Goal: Task Accomplishment & Management: Complete application form

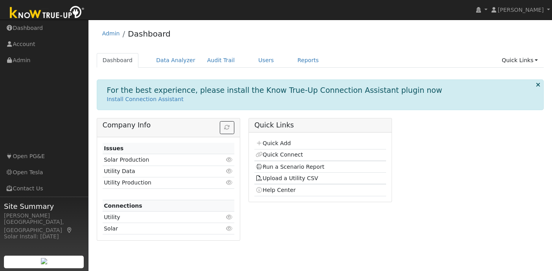
click at [517, 64] on link "Quick Links" at bounding box center [519, 60] width 48 height 15
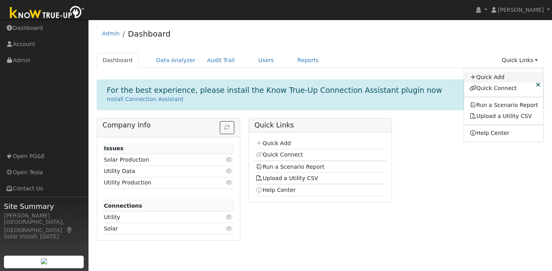
click at [492, 75] on link "Quick Add" at bounding box center [504, 77] width 80 height 11
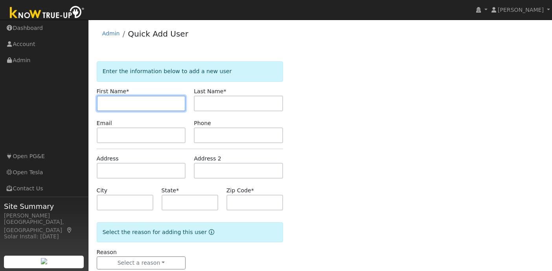
click at [127, 101] on input "text" at bounding box center [141, 103] width 89 height 16
paste input "Sridhar"
type input "Sridhar"
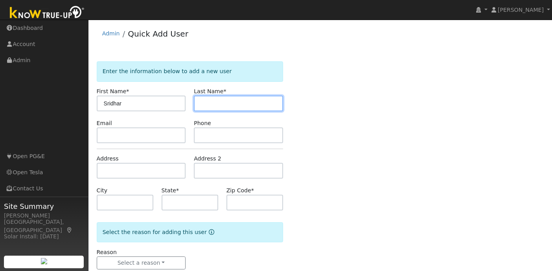
click at [215, 102] on input "text" at bounding box center [238, 103] width 89 height 16
paste input "Mahendrakar"
type input "Mahendrakar"
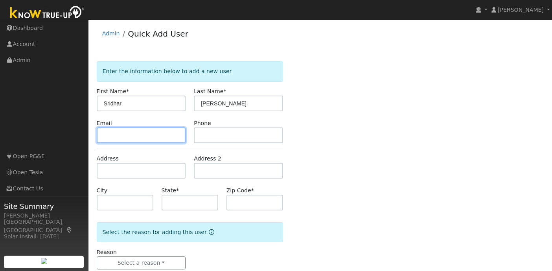
click at [126, 133] on input "text" at bounding box center [141, 135] width 89 height 16
paste input "sridharmahe2005@gmail.com"
type input "sridharmahe2005@gmail.com"
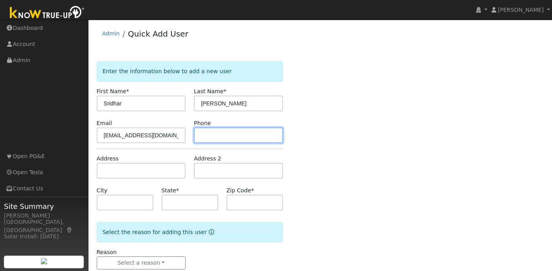
click at [206, 135] on input "text" at bounding box center [238, 135] width 89 height 16
paste input "(940) 765-9314"
type input "(940) 765-9314"
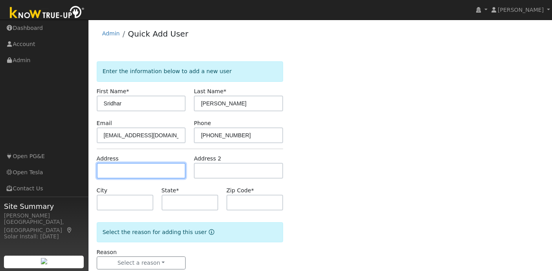
click at [123, 166] on input "text" at bounding box center [141, 171] width 89 height 16
paste input "556 Montrose Ct San Ramon, CA 94582"
type input "[STREET_ADDRESS]"
type input "San Ramon"
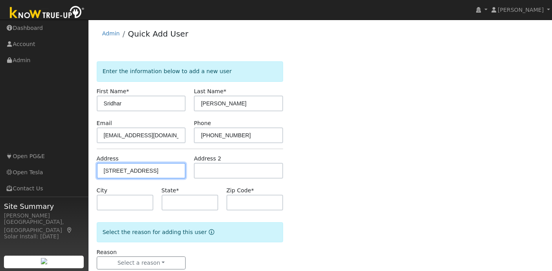
type input "CA"
type input "94582"
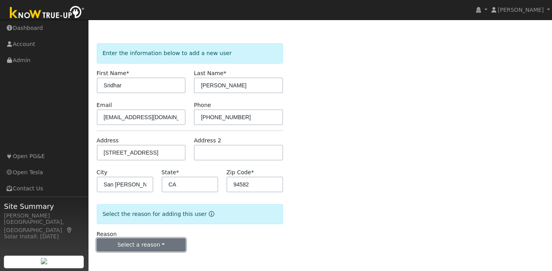
click at [143, 250] on button "Select a reason" at bounding box center [141, 244] width 89 height 13
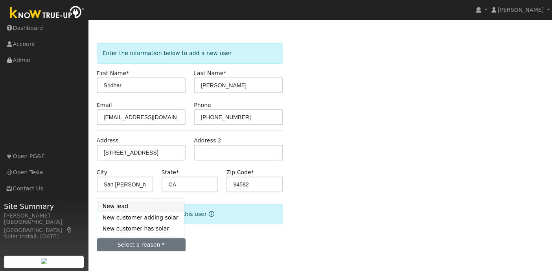
click at [126, 207] on link "New lead" at bounding box center [140, 206] width 87 height 11
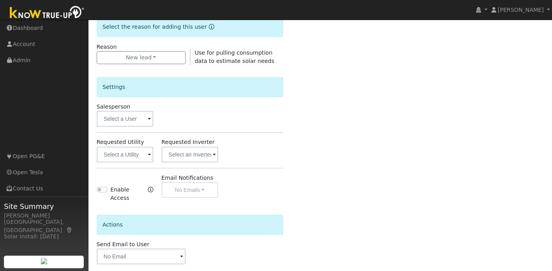
scroll to position [225, 0]
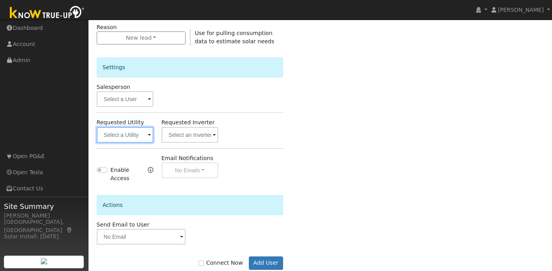
click at [152, 135] on input "text" at bounding box center [125, 135] width 57 height 16
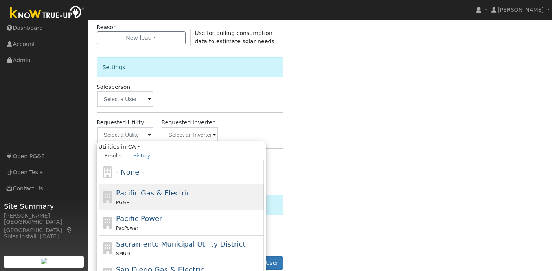
click at [158, 202] on div "PG&E" at bounding box center [189, 202] width 146 height 8
type input "Pacific Gas & Electric"
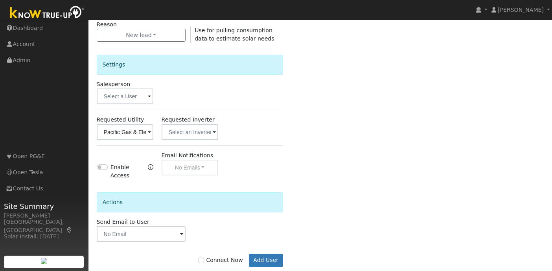
scroll to position [243, 0]
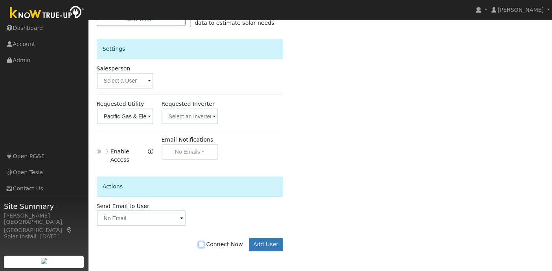
click at [204, 244] on input "Connect Now" at bounding box center [201, 245] width 6 height 6
checkbox input "true"
click at [261, 244] on button "Add User" at bounding box center [266, 244] width 34 height 13
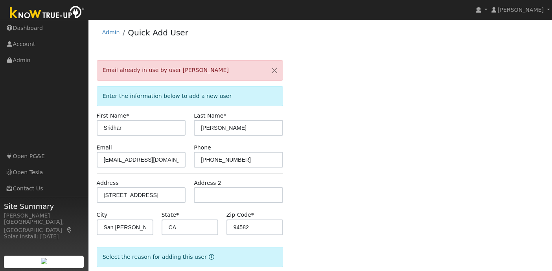
scroll to position [0, 0]
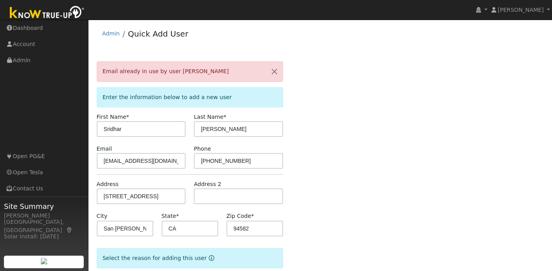
click at [61, 13] on img at bounding box center [47, 13] width 83 height 18
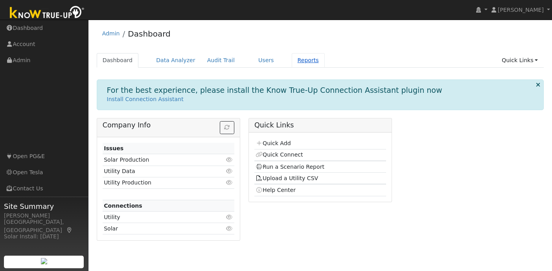
click at [301, 59] on link "Reports" at bounding box center [308, 60] width 33 height 15
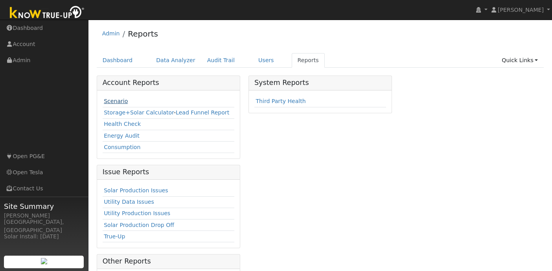
click at [120, 102] on link "Scenario" at bounding box center [116, 101] width 24 height 6
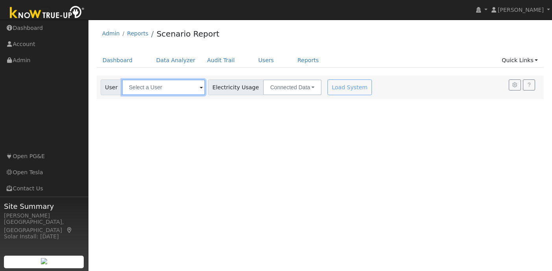
click at [166, 92] on input "text" at bounding box center [163, 87] width 83 height 16
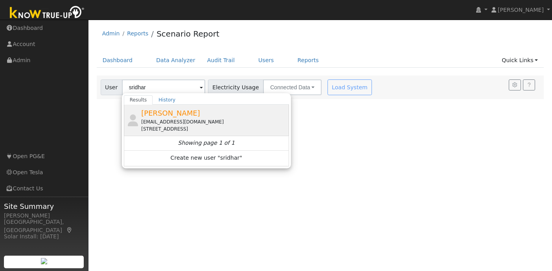
click at [190, 117] on span "[PERSON_NAME]" at bounding box center [170, 113] width 59 height 8
type input "[PERSON_NAME]"
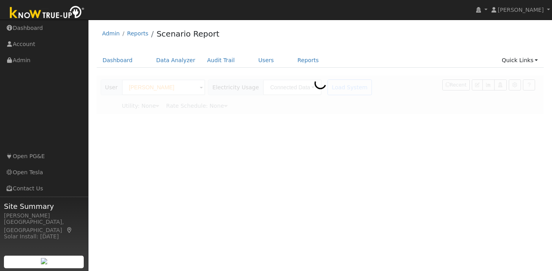
type input "Pacific Gas & Electric"
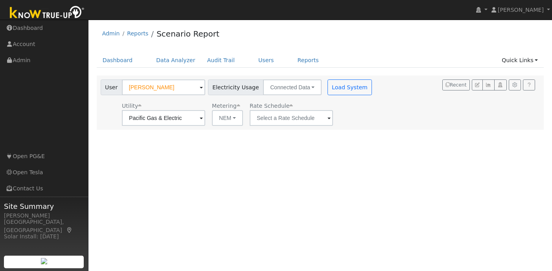
click at [203, 116] on span at bounding box center [201, 118] width 3 height 9
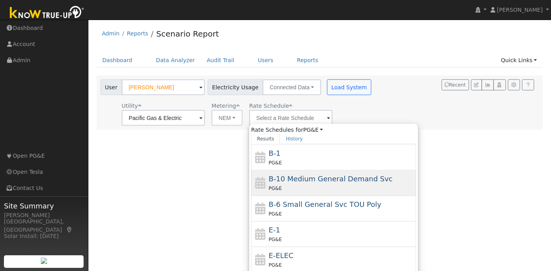
scroll to position [86, 0]
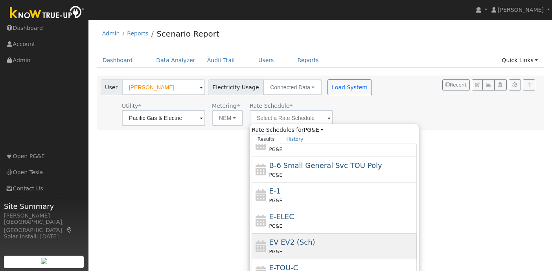
click at [281, 251] on div "PG&E" at bounding box center [342, 251] width 146 height 8
type input "EV EV2 (Sch)"
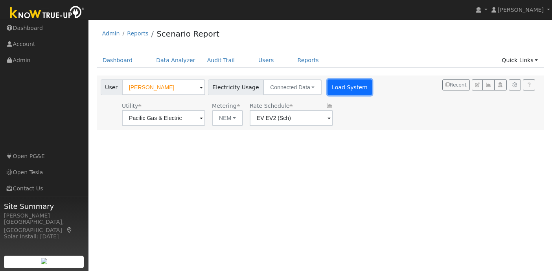
click at [351, 86] on button "Load System" at bounding box center [349, 87] width 45 height 16
